Goal: Transaction & Acquisition: Purchase product/service

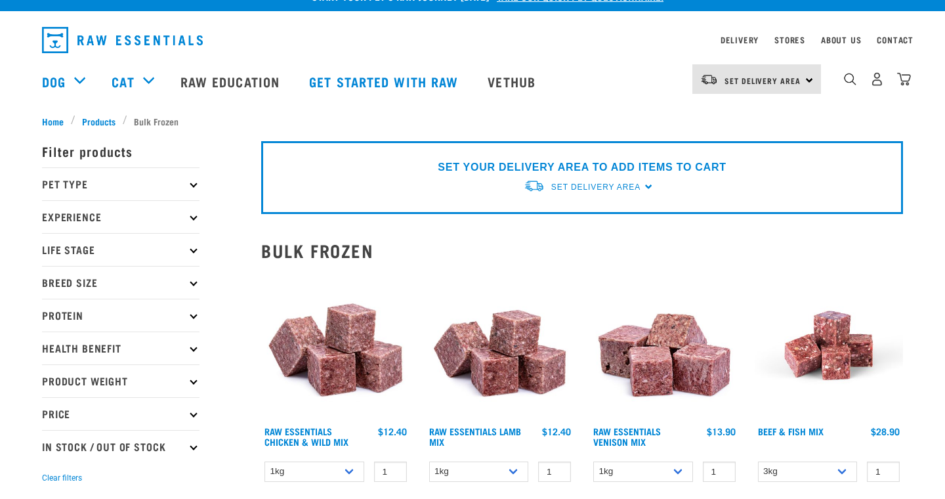
scroll to position [22, 0]
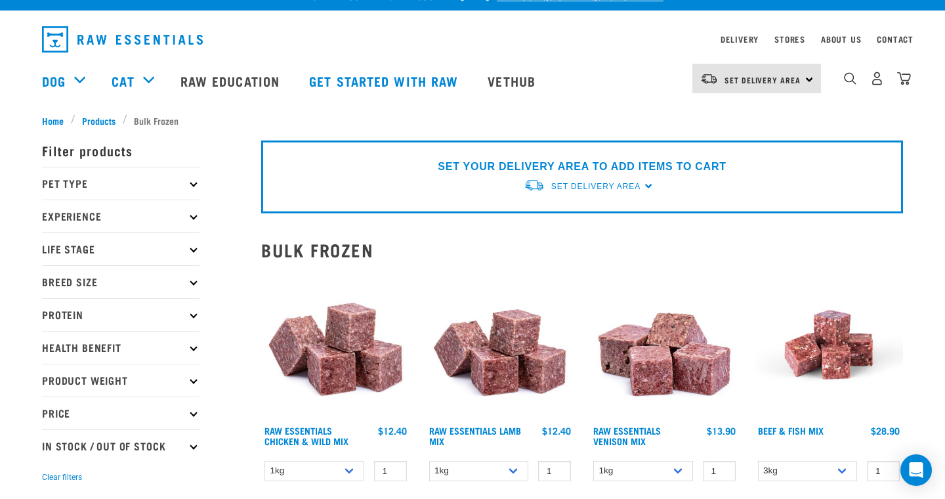
click at [194, 183] on icon at bounding box center [193, 183] width 7 height 7
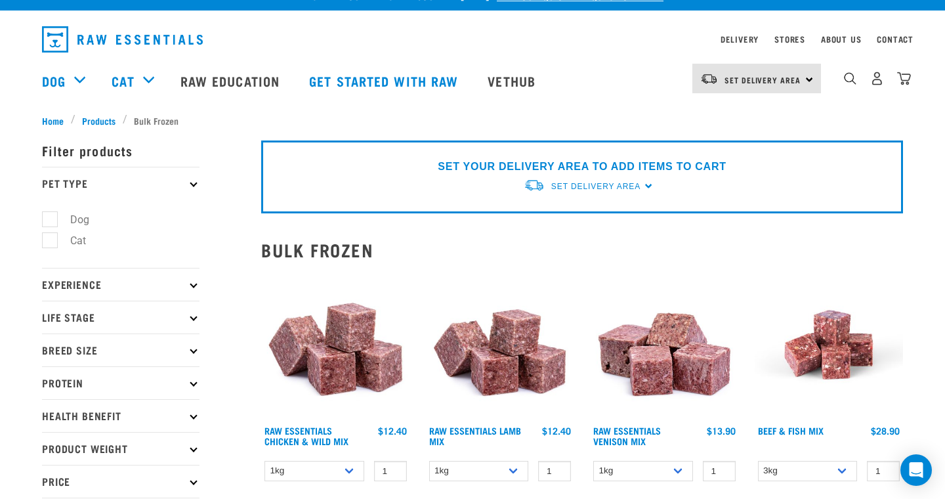
click at [49, 237] on label "Cat" at bounding box center [70, 240] width 42 height 16
click at [45, 237] on input "Cat" at bounding box center [46, 238] width 9 height 9
checkbox input "true"
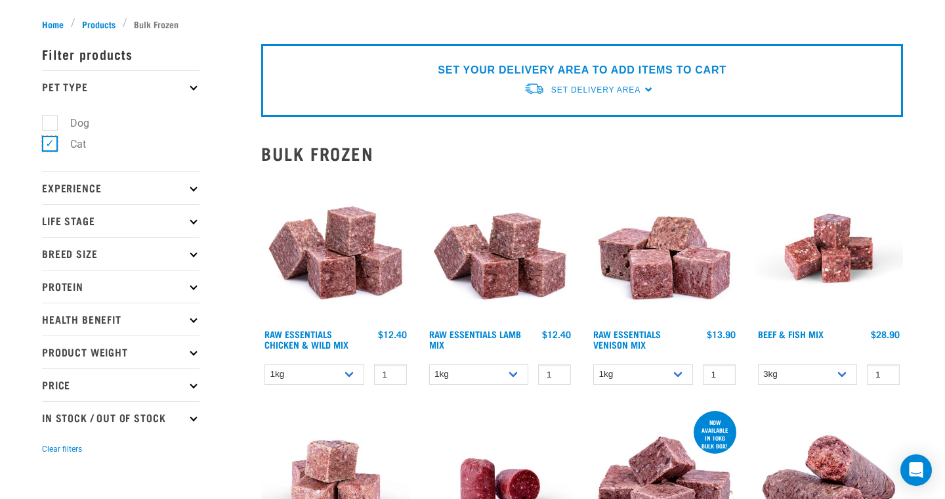
scroll to position [21, 0]
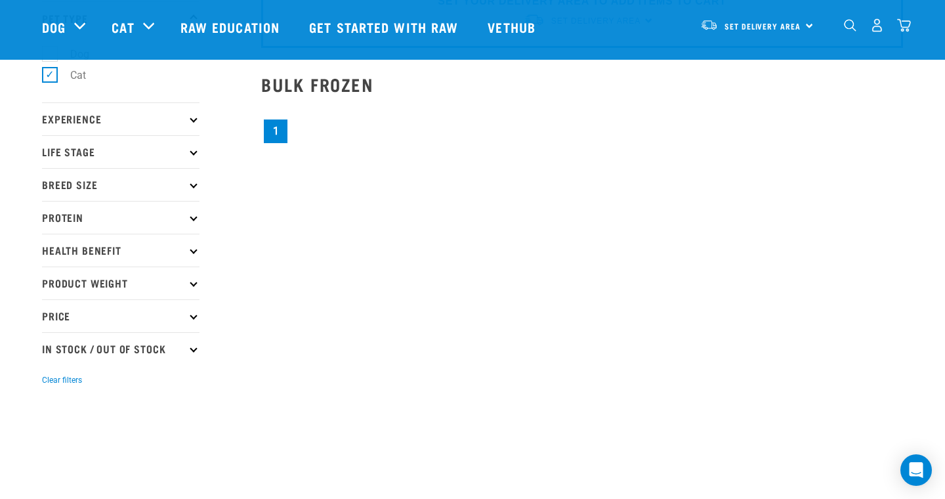
scroll to position [87, 0]
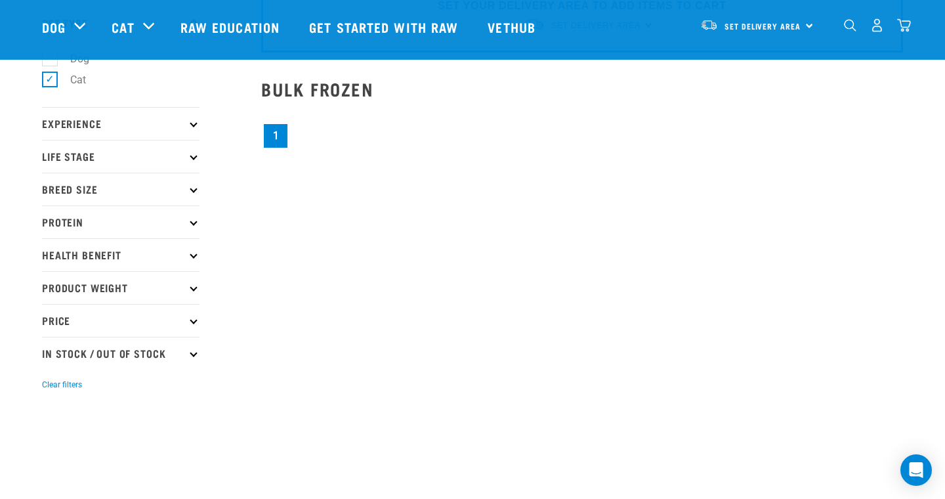
click at [194, 223] on icon at bounding box center [193, 221] width 7 height 7
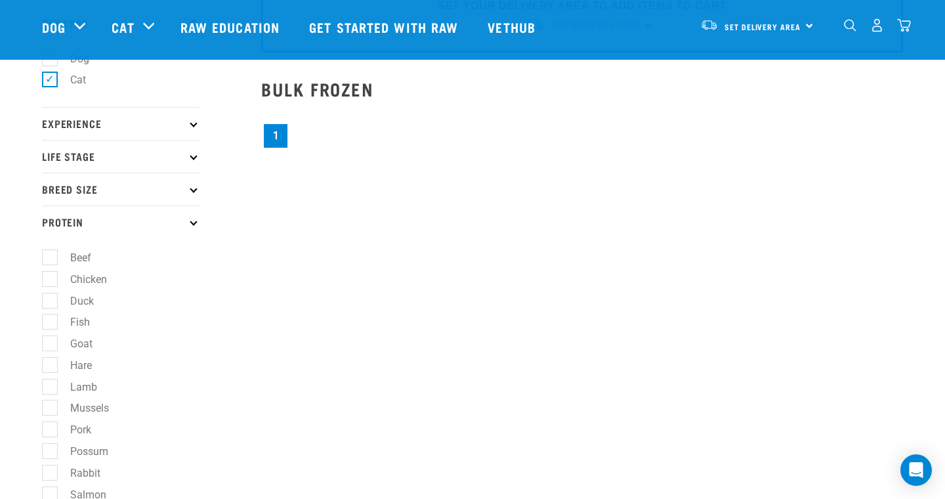
click at [52, 259] on label "Beef" at bounding box center [72, 257] width 47 height 16
click at [51, 259] on input "Beef" at bounding box center [46, 255] width 9 height 9
checkbox input "true"
click at [49, 389] on label "Lamb" at bounding box center [75, 387] width 53 height 16
click at [49, 389] on input "Lamb" at bounding box center [46, 384] width 9 height 9
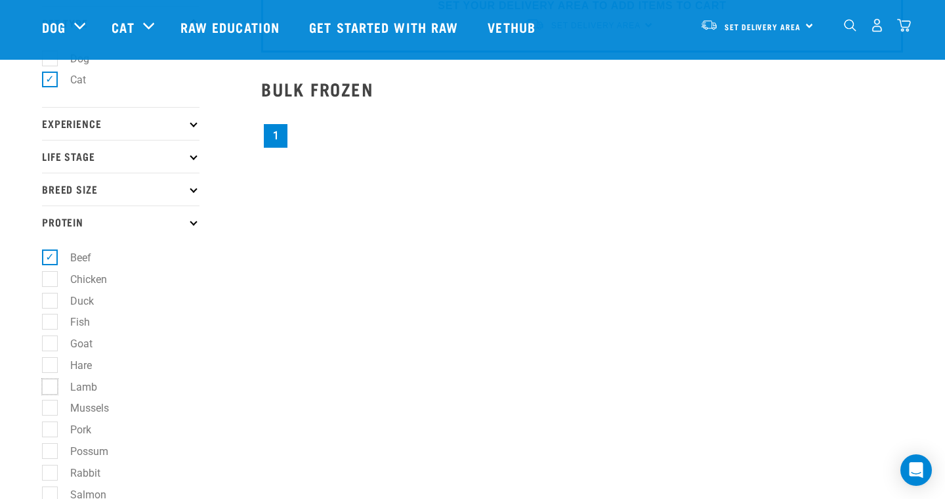
checkbox input "true"
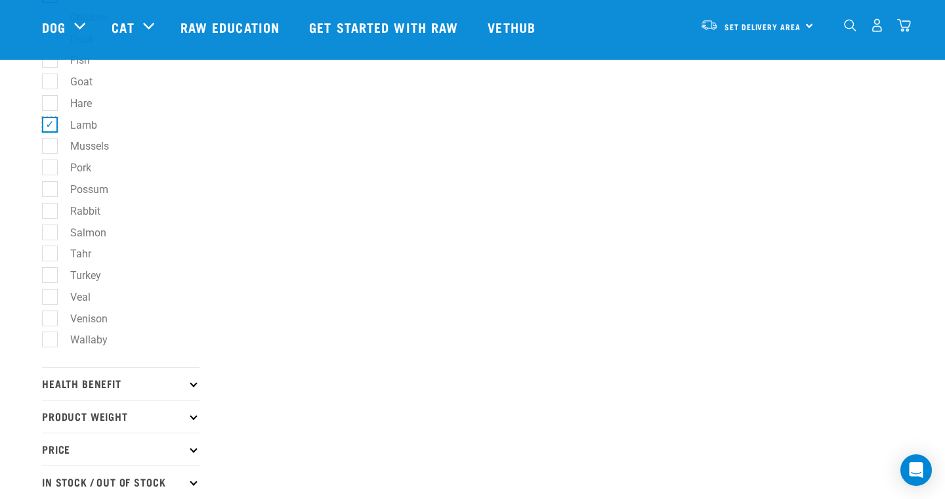
scroll to position [358, 0]
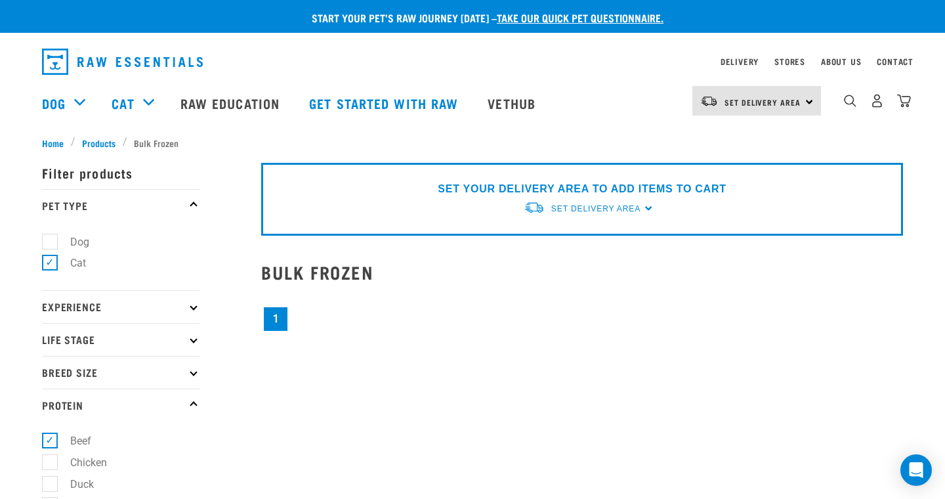
click at [278, 322] on link "1" at bounding box center [276, 319] width 24 height 24
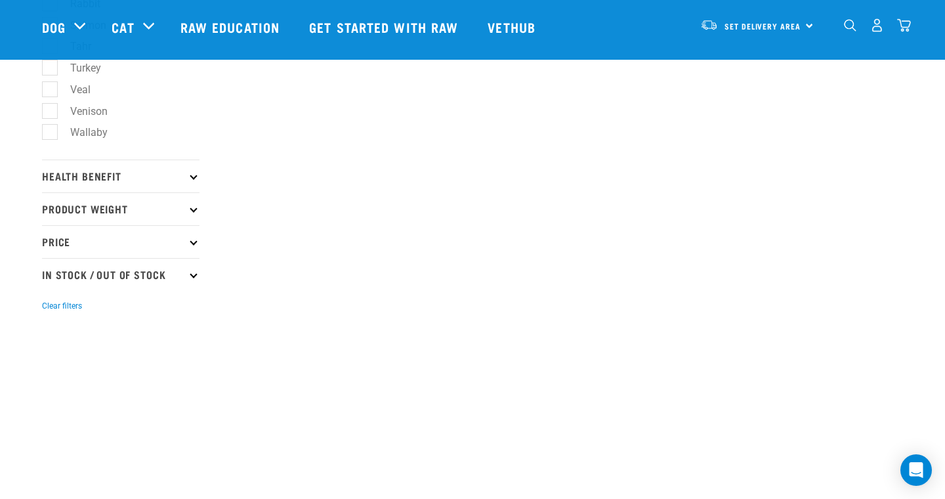
scroll to position [557, 0]
click at [191, 178] on icon at bounding box center [193, 174] width 7 height 7
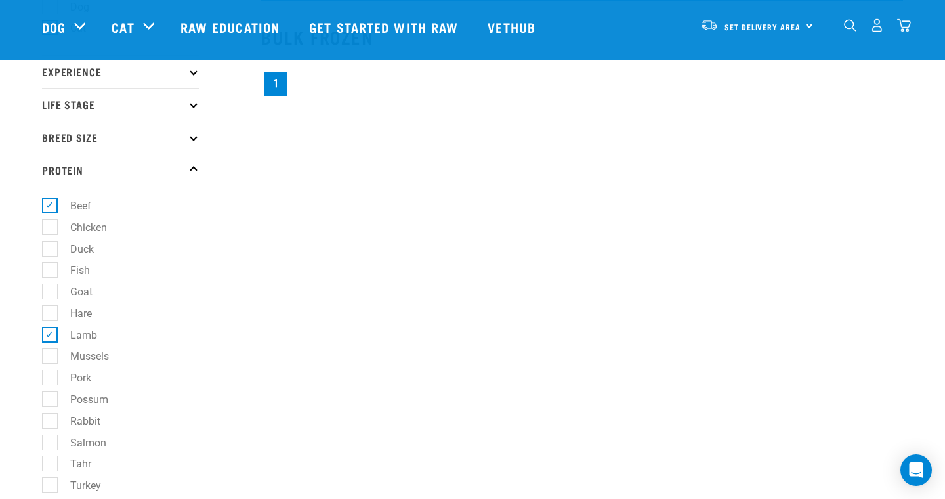
scroll to position [0, 0]
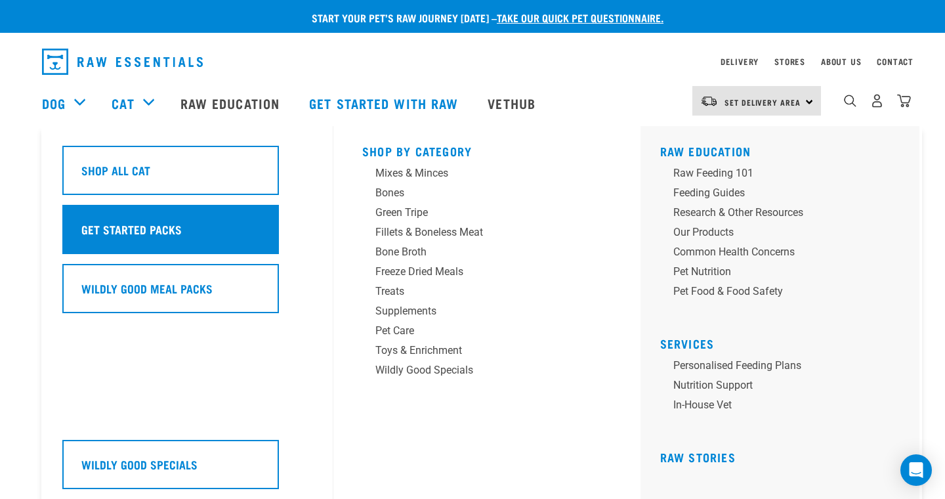
click at [128, 227] on h5 "Get Started Packs" at bounding box center [131, 229] width 100 height 17
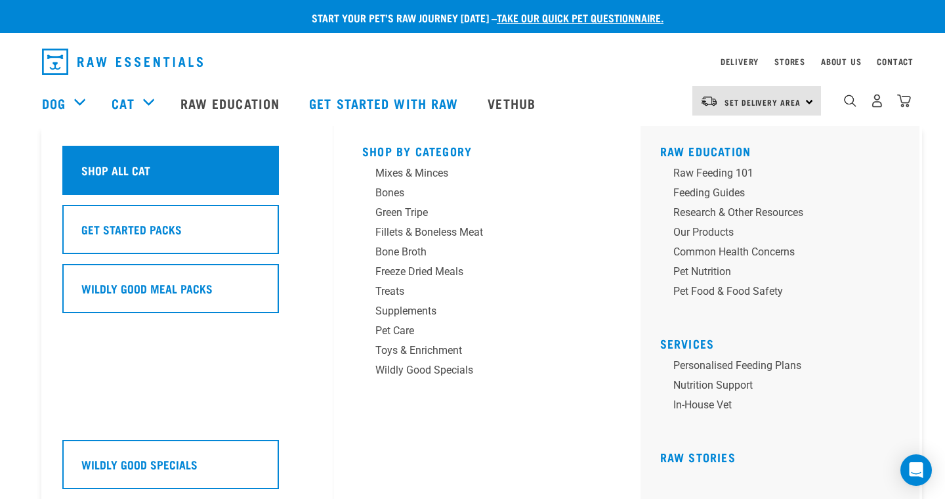
click at [148, 171] on h5 "Shop All Cat" at bounding box center [115, 170] width 69 height 17
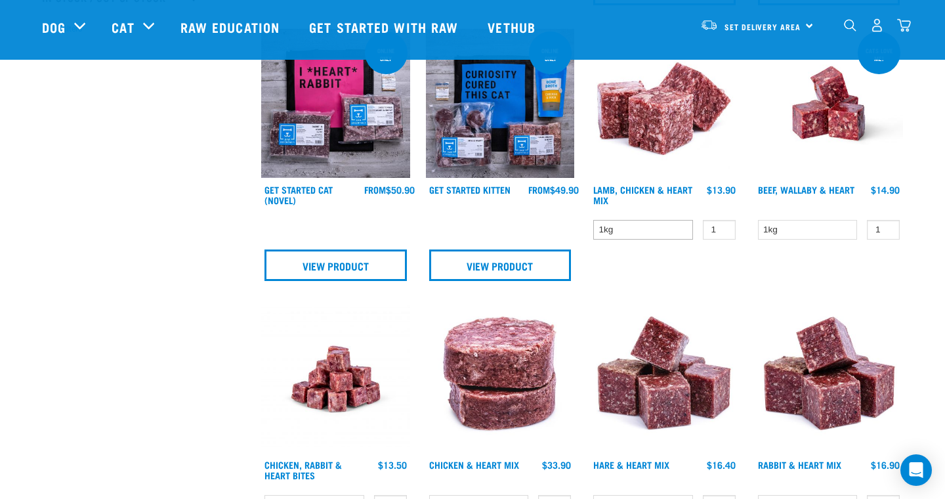
scroll to position [443, 0]
click at [812, 123] on img at bounding box center [829, 102] width 149 height 149
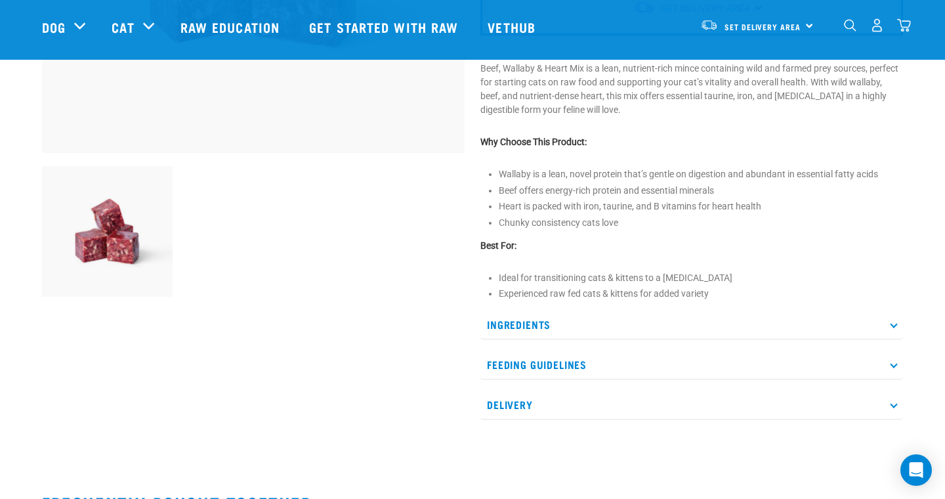
scroll to position [366, 0]
click at [683, 356] on p "Feeding Guidelines" at bounding box center [692, 364] width 423 height 30
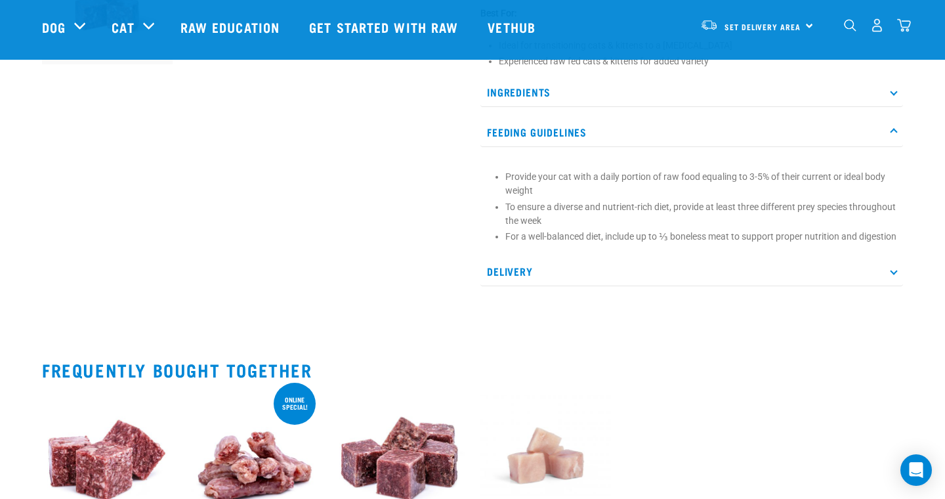
scroll to position [600, 0]
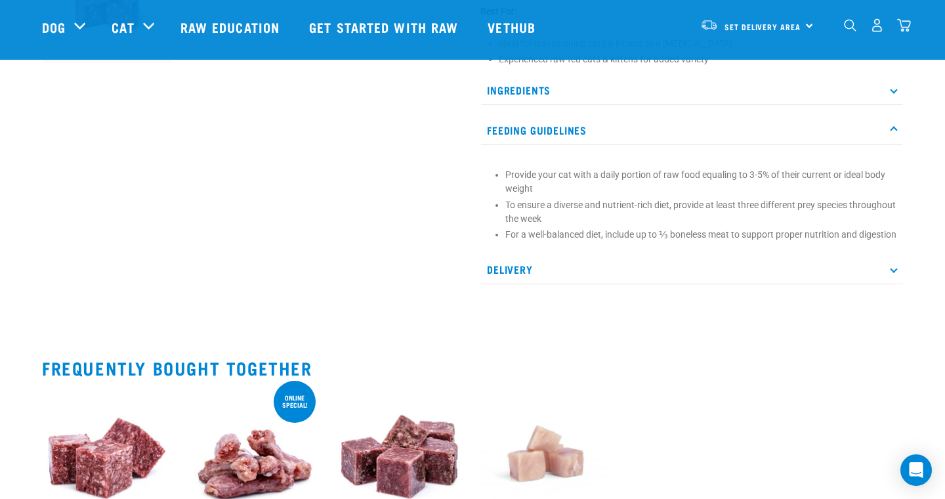
click at [689, 284] on p "Delivery" at bounding box center [692, 270] width 423 height 30
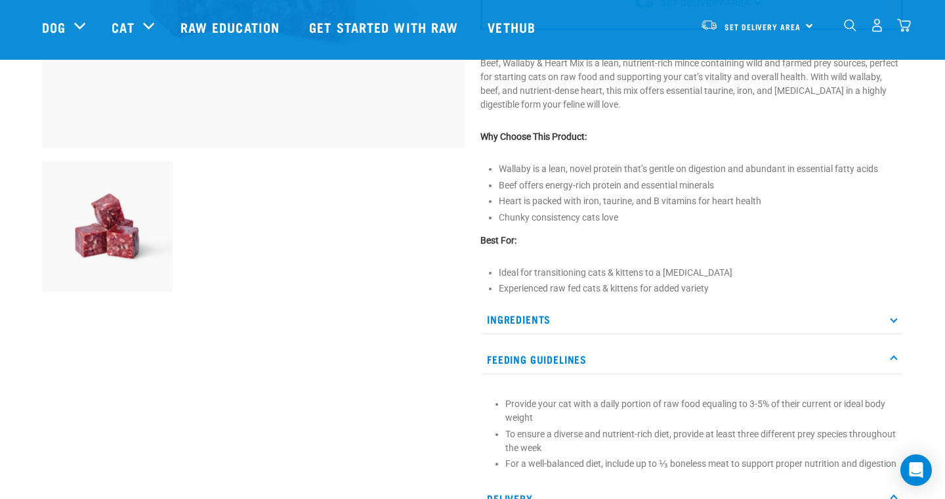
scroll to position [365, 0]
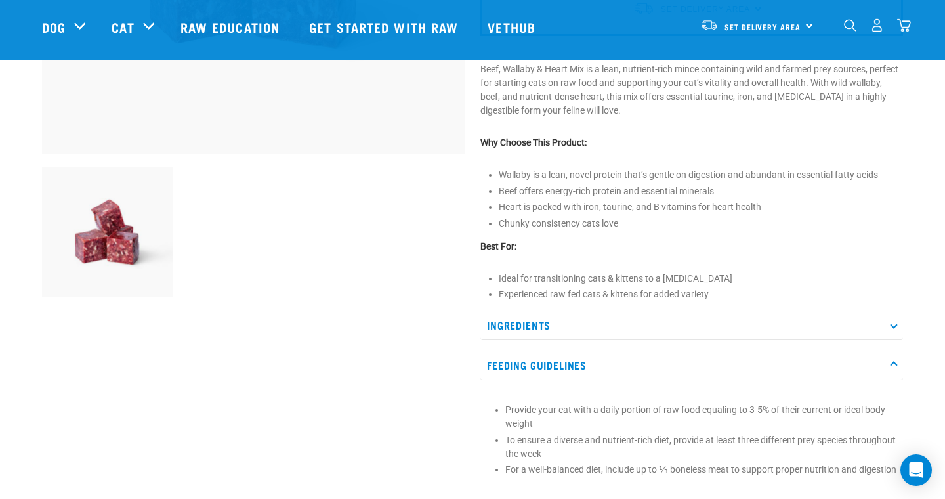
click at [692, 265] on div "Beef, Wallaby & Heart 1kg" at bounding box center [692, 354] width 439 height 1282
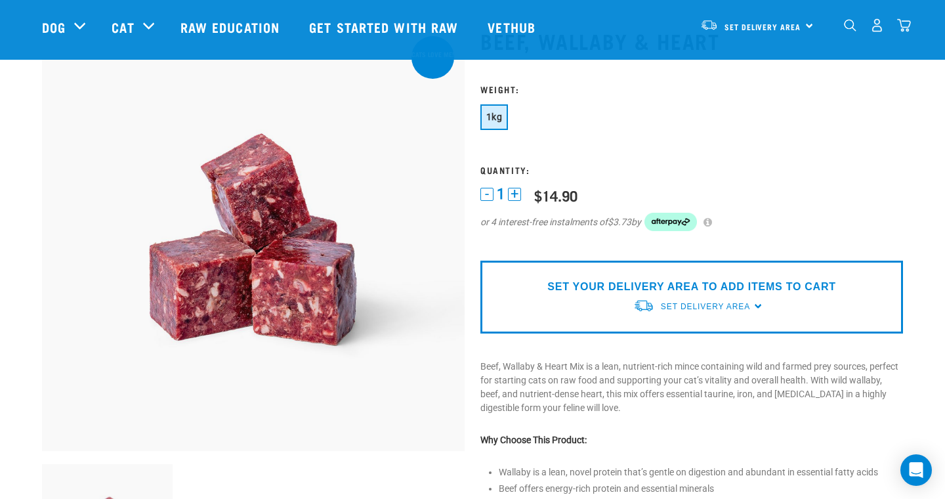
scroll to position [70, 0]
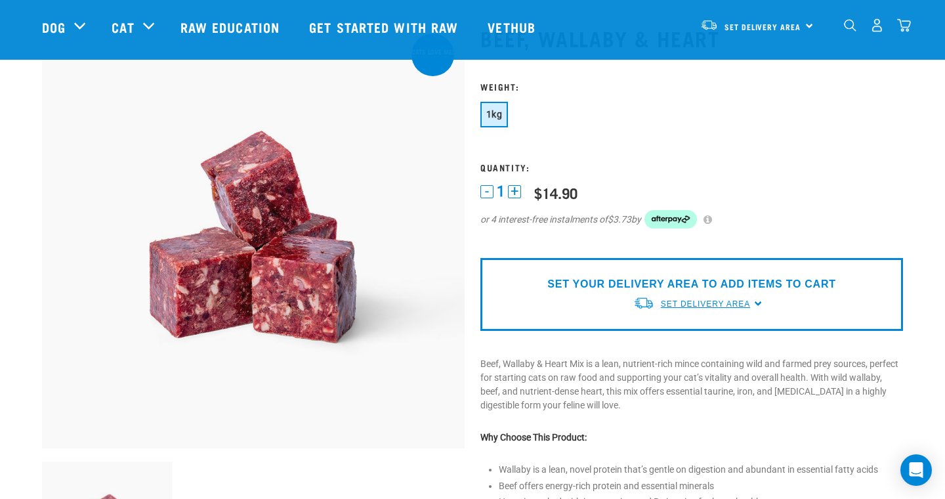
click at [706, 301] on span "Set Delivery Area" at bounding box center [705, 303] width 89 height 9
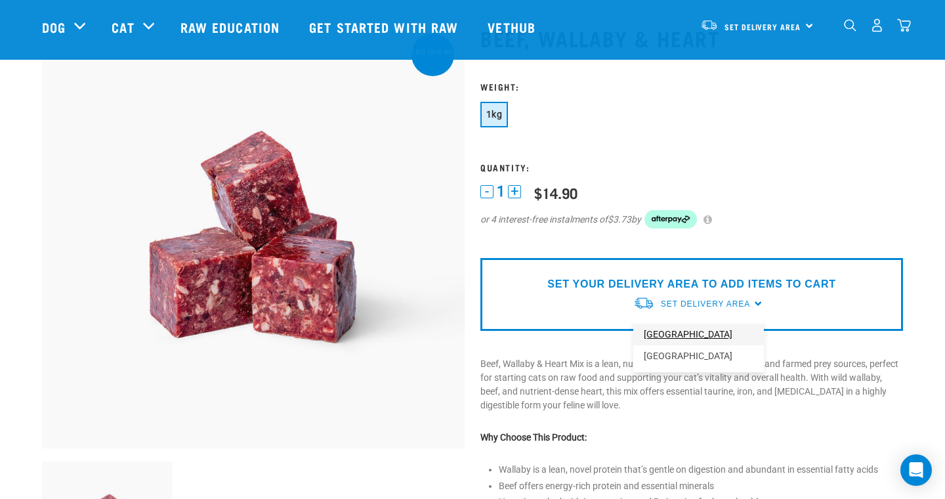
click at [679, 335] on link "[GEOGRAPHIC_DATA]" at bounding box center [699, 335] width 131 height 22
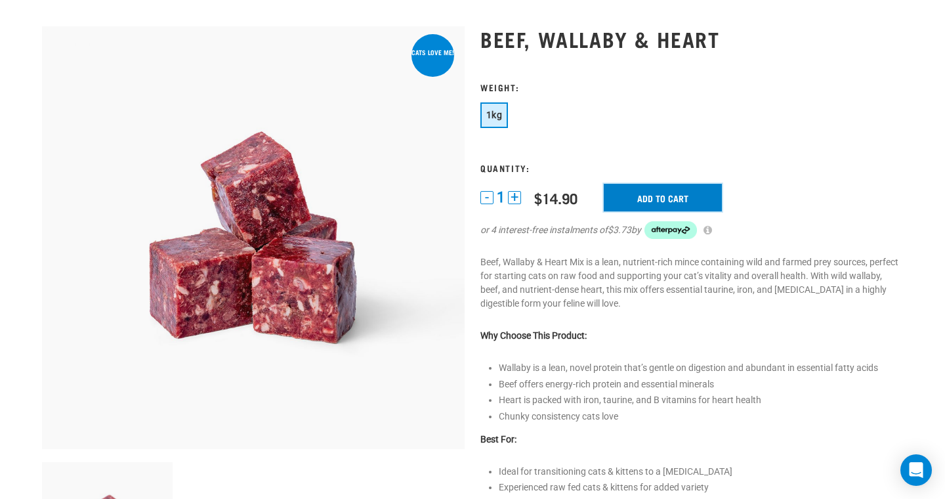
click at [659, 194] on input "Add to cart" at bounding box center [663, 198] width 118 height 28
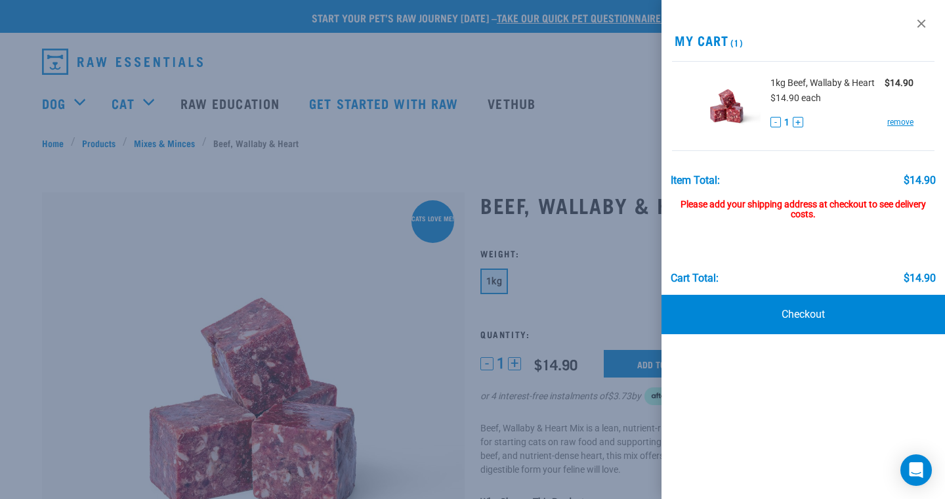
click at [529, 149] on div at bounding box center [472, 249] width 945 height 499
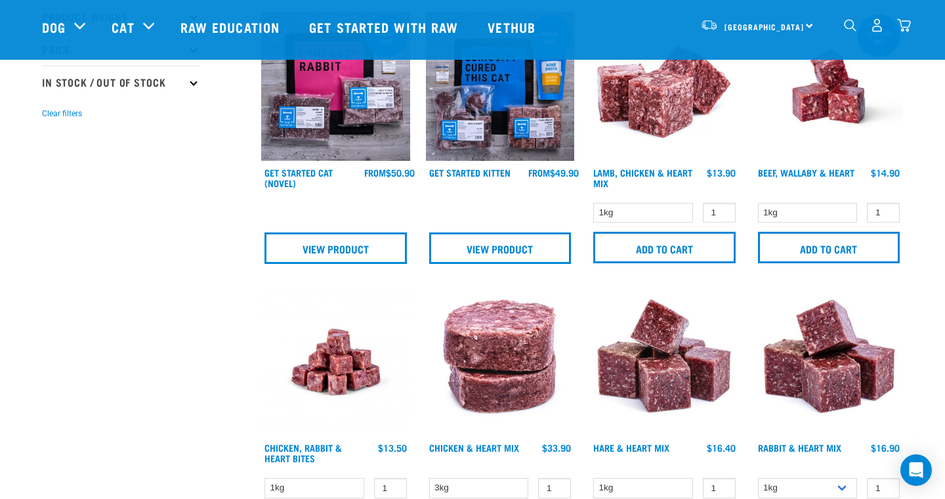
scroll to position [350, 0]
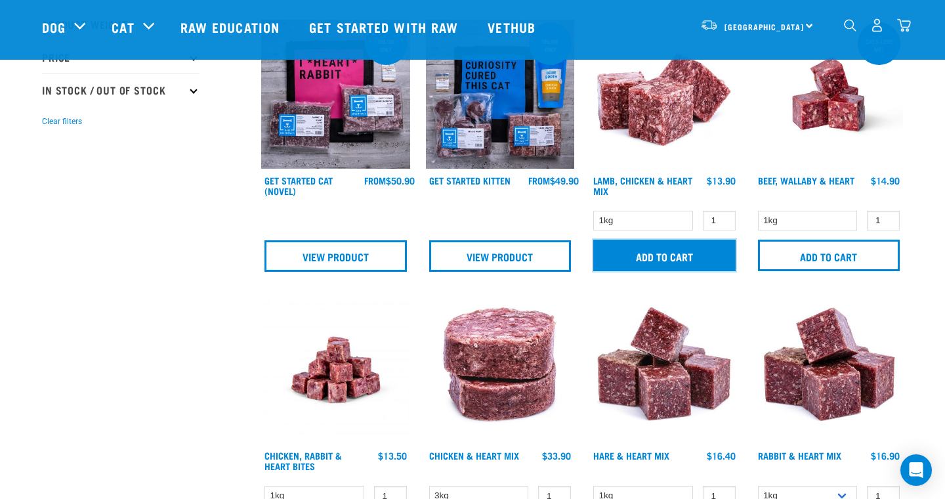
click at [648, 250] on input "Add to cart" at bounding box center [664, 256] width 142 height 32
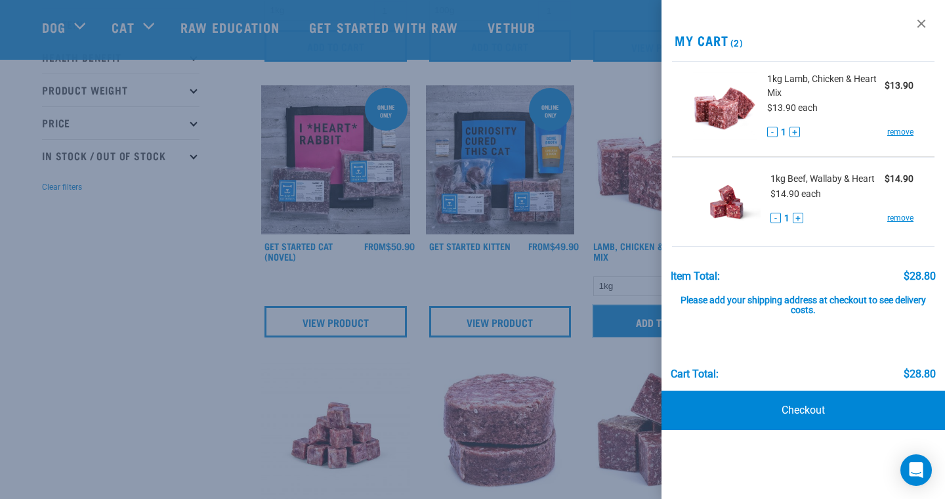
scroll to position [286, 0]
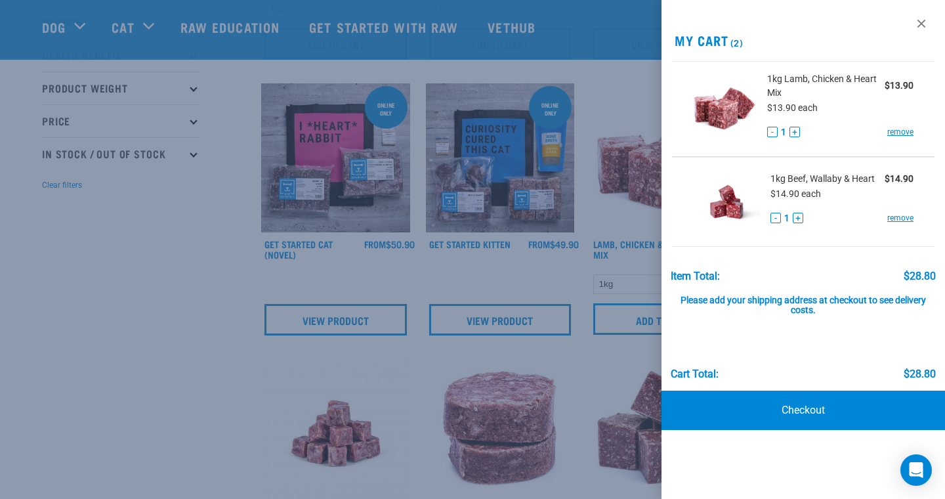
click at [130, 270] on div at bounding box center [472, 249] width 945 height 499
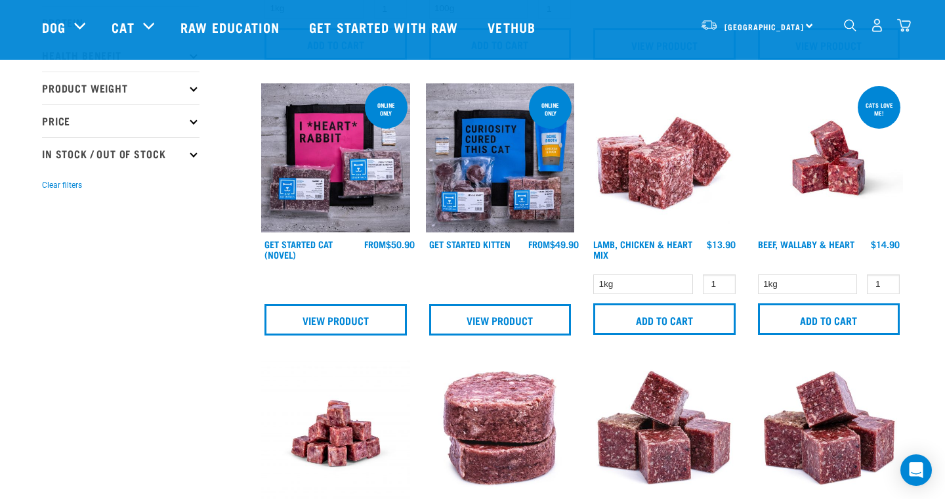
scroll to position [0, 0]
